Goal: Navigation & Orientation: Go to known website

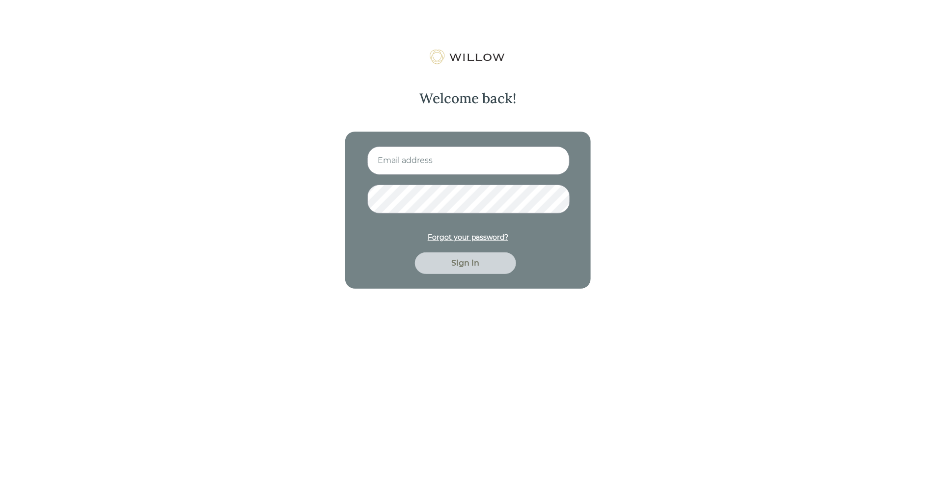
click at [414, 167] on input at bounding box center [468, 160] width 202 height 28
type input "[EMAIL_ADDRESS][PERSON_NAME][DOMAIN_NAME]"
click at [415, 252] on button "Sign in" at bounding box center [465, 263] width 101 height 22
